Goal: Transaction & Acquisition: Purchase product/service

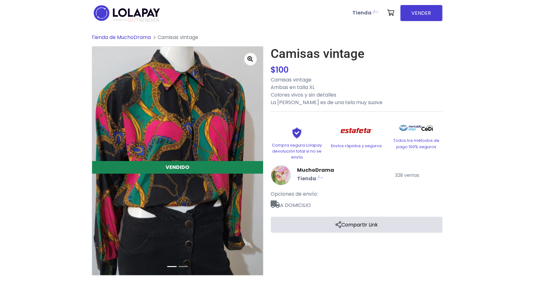
click at [126, 37] on span "Tienda de MuchoDrama" at bounding box center [121, 37] width 59 height 7
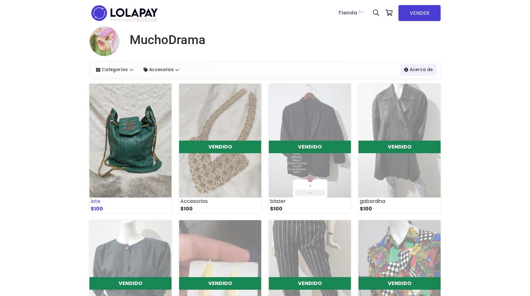
click at [126, 167] on img at bounding box center [130, 141] width 82 height 114
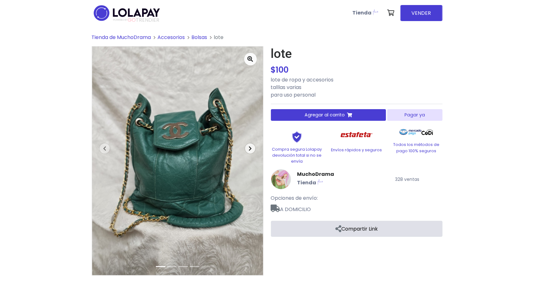
click at [252, 147] on icon "button" at bounding box center [250, 148] width 3 height 5
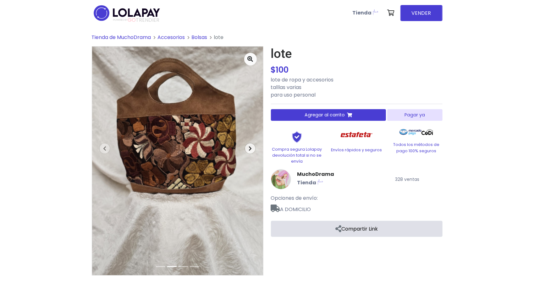
click at [252, 147] on icon "button" at bounding box center [250, 148] width 3 height 5
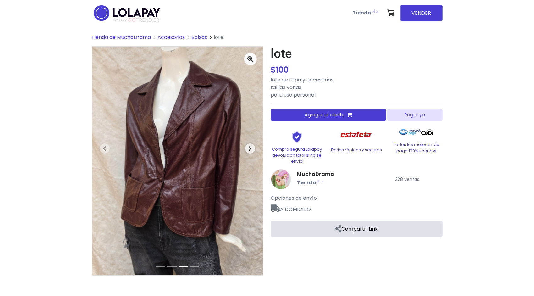
click at [252, 147] on icon "button" at bounding box center [250, 148] width 3 height 5
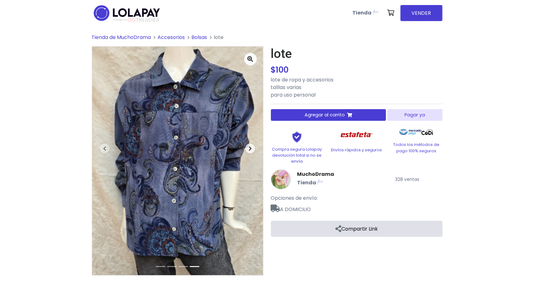
click at [252, 147] on icon "button" at bounding box center [250, 148] width 3 height 5
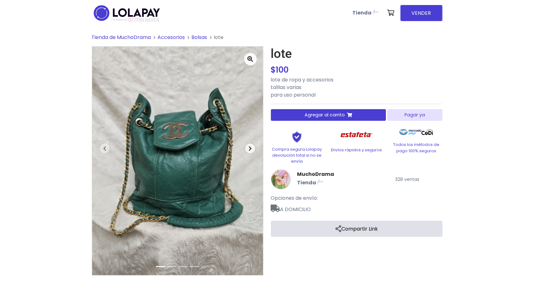
click at [252, 147] on icon "button" at bounding box center [250, 148] width 3 height 5
